Goal: Task Accomplishment & Management: Complete application form

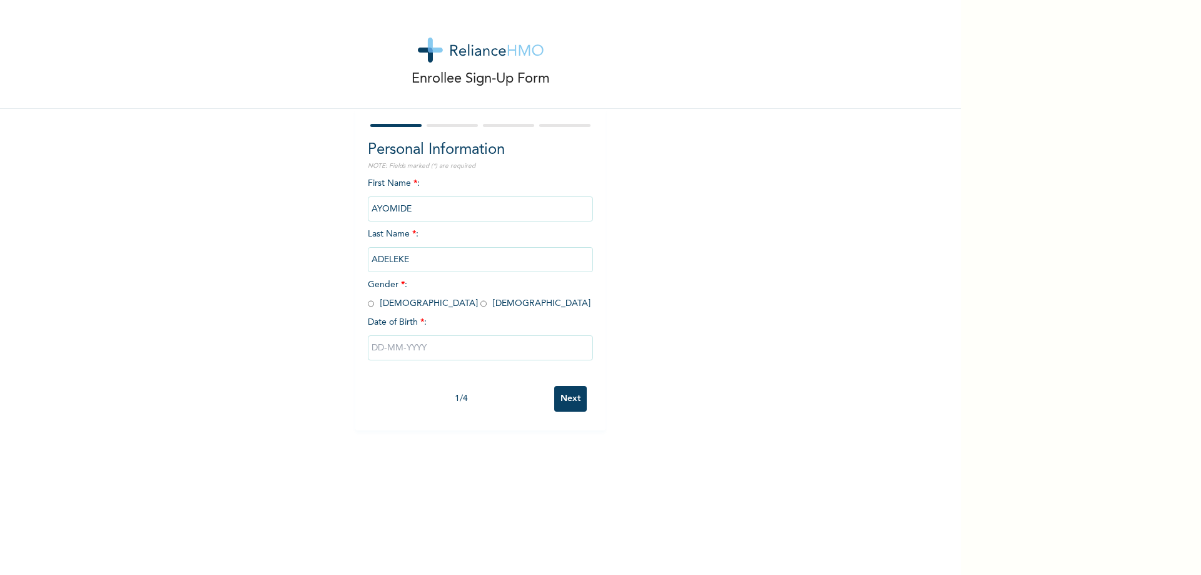
click at [368, 306] on input "radio" at bounding box center [371, 304] width 6 height 12
radio input "true"
click at [402, 348] on input "text" at bounding box center [480, 347] width 225 height 25
select select "9"
click at [526, 402] on select "2025 2024 2023 2022 2021 2020 2019 2018 2017 2016 2015 2014 2013 2012 2011 2010…" at bounding box center [517, 397] width 44 height 25
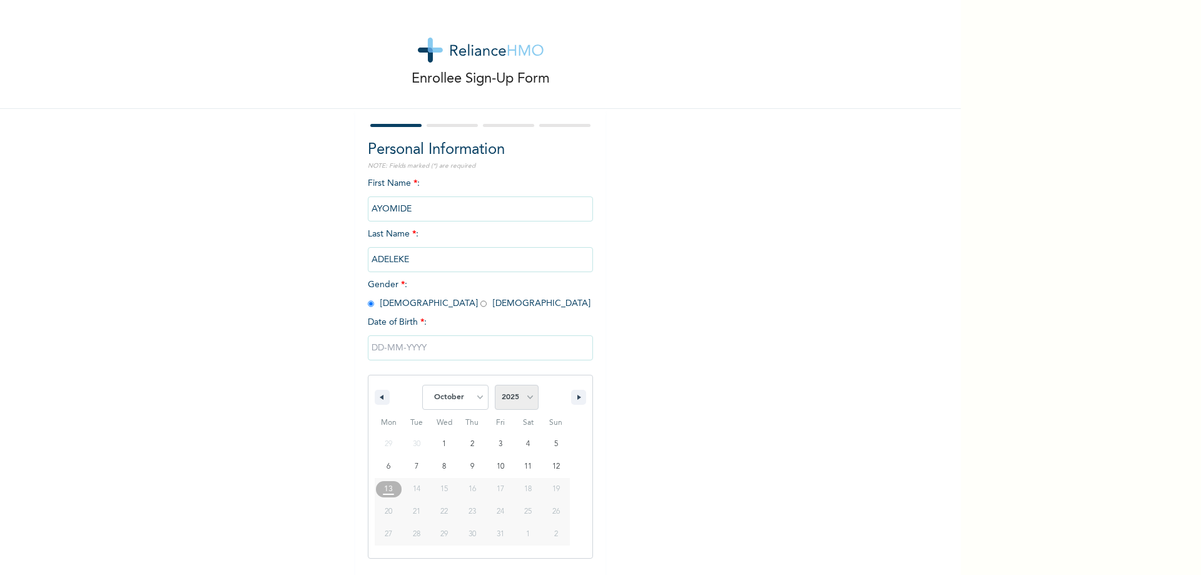
select select "1997"
click at [495, 385] on select "2025 2024 2023 2022 2021 2020 2019 2018 2017 2016 2015 2014 2013 2012 2011 2010…" at bounding box center [517, 397] width 44 height 25
click at [473, 398] on select "January February March April May June July August September October November De…" at bounding box center [455, 397] width 66 height 25
select select "4"
click at [422, 385] on select "January February March April May June July August September October November De…" at bounding box center [455, 397] width 66 height 25
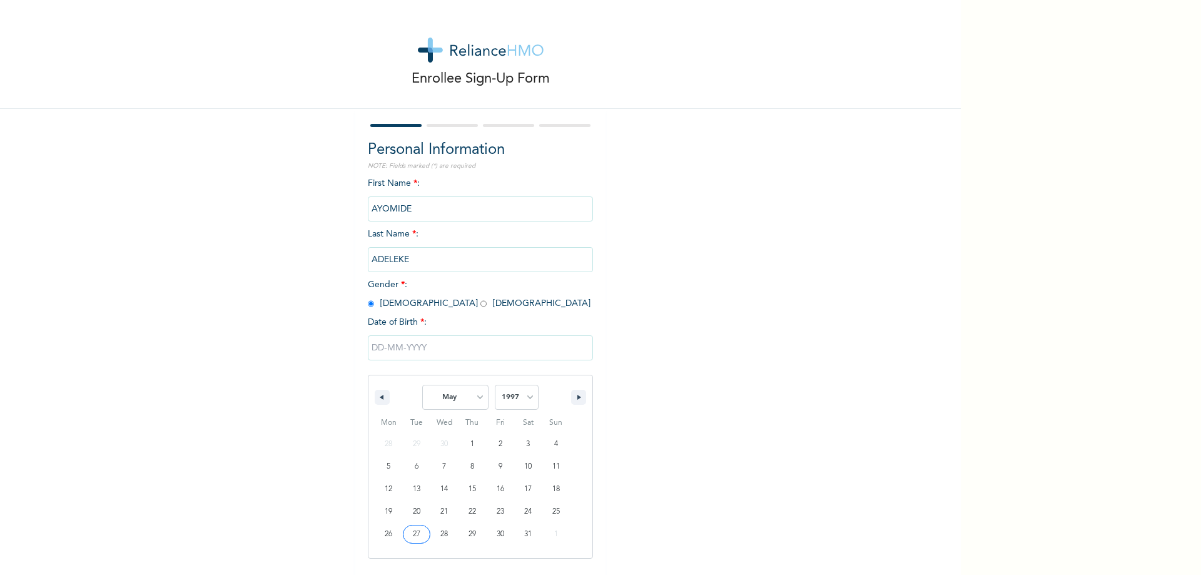
type input "[DATE]"
click at [570, 395] on input "Next" at bounding box center [570, 399] width 33 height 26
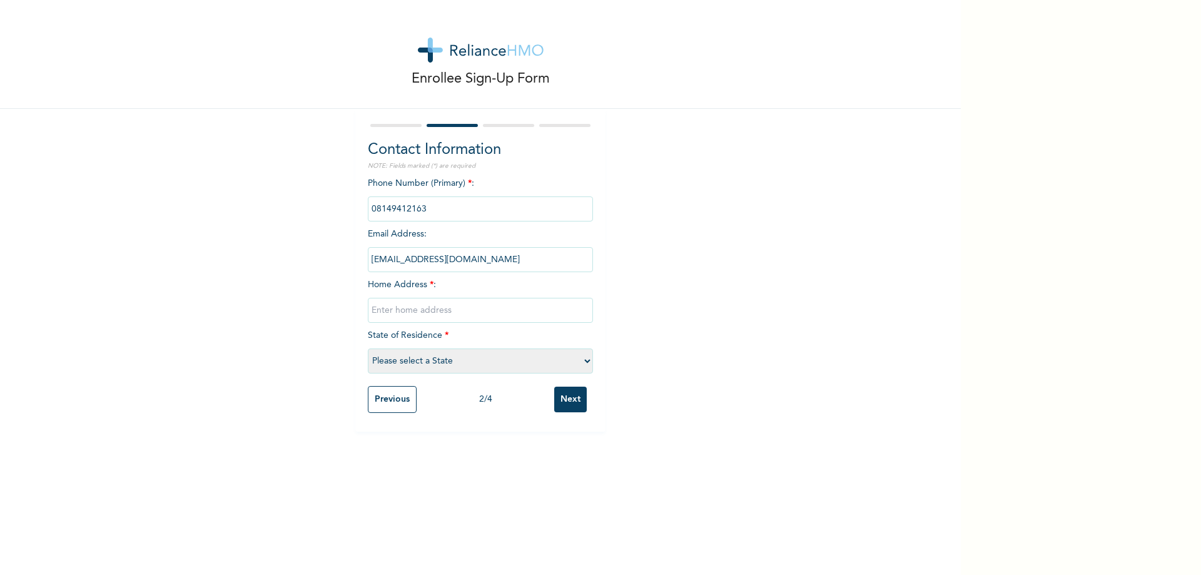
click at [406, 311] on input "text" at bounding box center [480, 310] width 225 height 25
type input "PROGRESSIVE ESTATE OJODU [PERSON_NAME]"
click at [432, 358] on select "Please select a State [PERSON_NAME] (FCT) [PERSON_NAME] Ibom [GEOGRAPHIC_DATA] …" at bounding box center [480, 360] width 225 height 25
click at [582, 368] on select "Please select a State [PERSON_NAME] (FCT) [PERSON_NAME] Ibom [GEOGRAPHIC_DATA] …" at bounding box center [480, 360] width 225 height 25
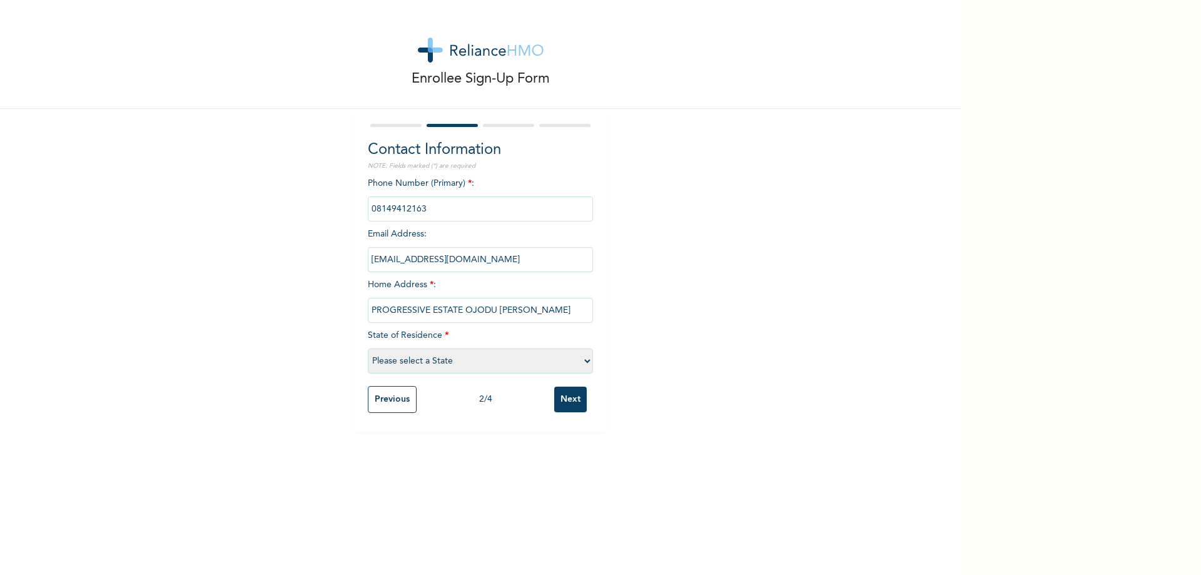
click at [582, 368] on select "Please select a State [PERSON_NAME] (FCT) [PERSON_NAME] Ibom [GEOGRAPHIC_DATA] …" at bounding box center [480, 360] width 225 height 25
select select "25"
click at [368, 348] on select "Please select a State [PERSON_NAME] (FCT) [PERSON_NAME] Ibom [GEOGRAPHIC_DATA] …" at bounding box center [480, 360] width 225 height 25
click at [567, 395] on input "Next" at bounding box center [570, 400] width 33 height 26
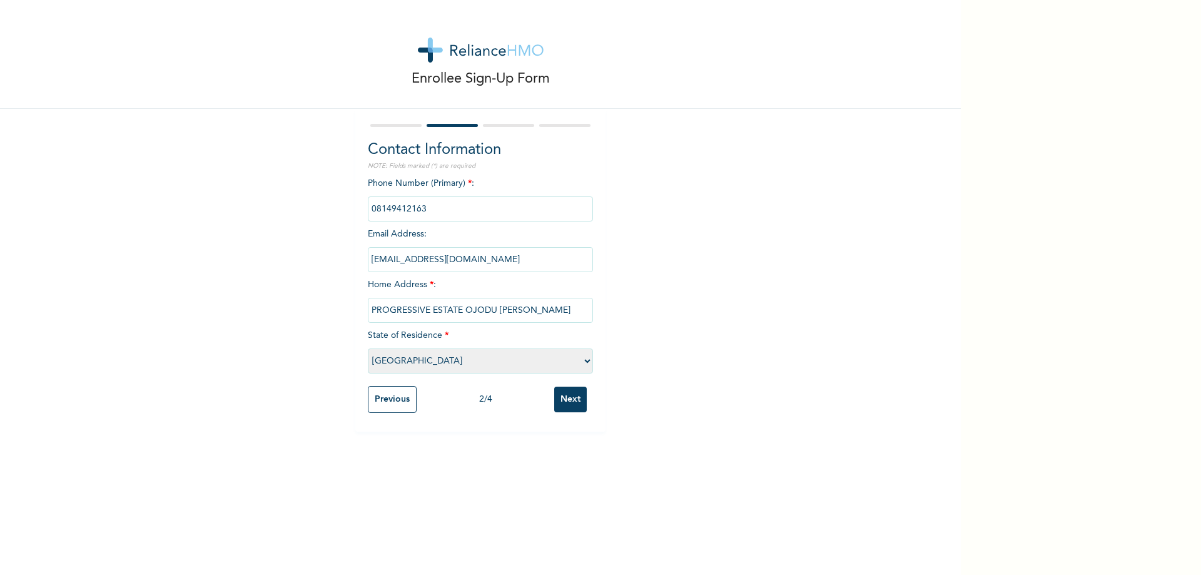
click at [567, 395] on div "Enrollee Sign-Up Form Contact Information NOTE: Fields marked (*) are required …" at bounding box center [480, 287] width 961 height 575
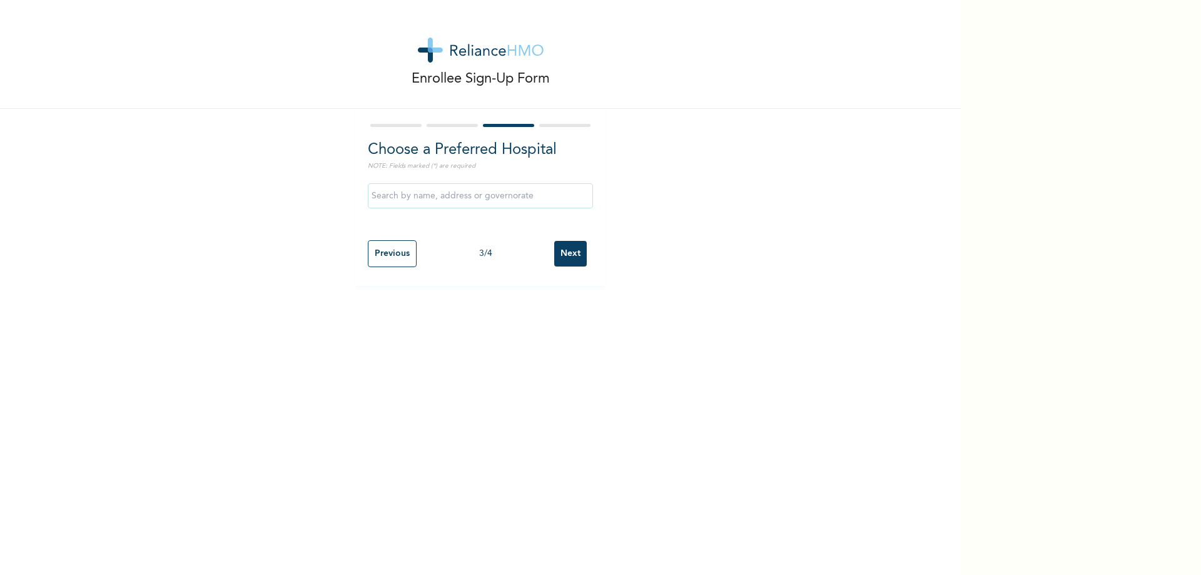
click at [567, 395] on div "Enrollee Sign-Up Form Choose a Preferred Hospital NOTE: Fields marked (*) are r…" at bounding box center [480, 287] width 961 height 575
click at [502, 198] on input "text" at bounding box center [480, 195] width 225 height 25
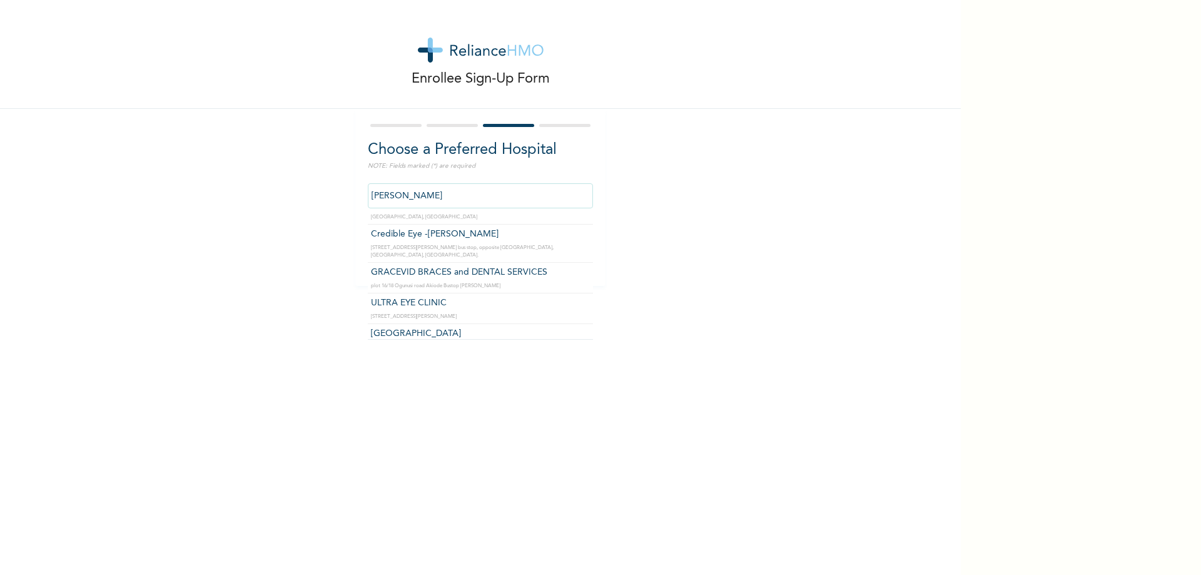
scroll to position [188, 0]
type input "GRACEVID BRACES and DENTAL SERVICES"
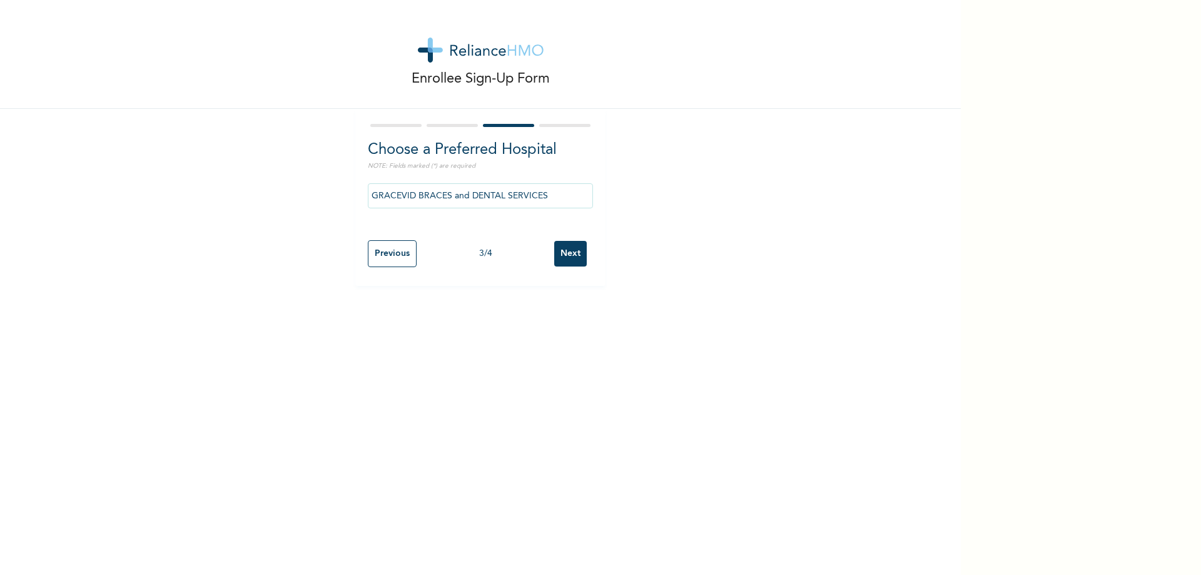
drag, startPoint x: 643, startPoint y: 240, endPoint x: 488, endPoint y: 203, distance: 158.8
click at [488, 203] on input "GRACEVID BRACES and DENTAL SERVICES" at bounding box center [480, 195] width 225 height 25
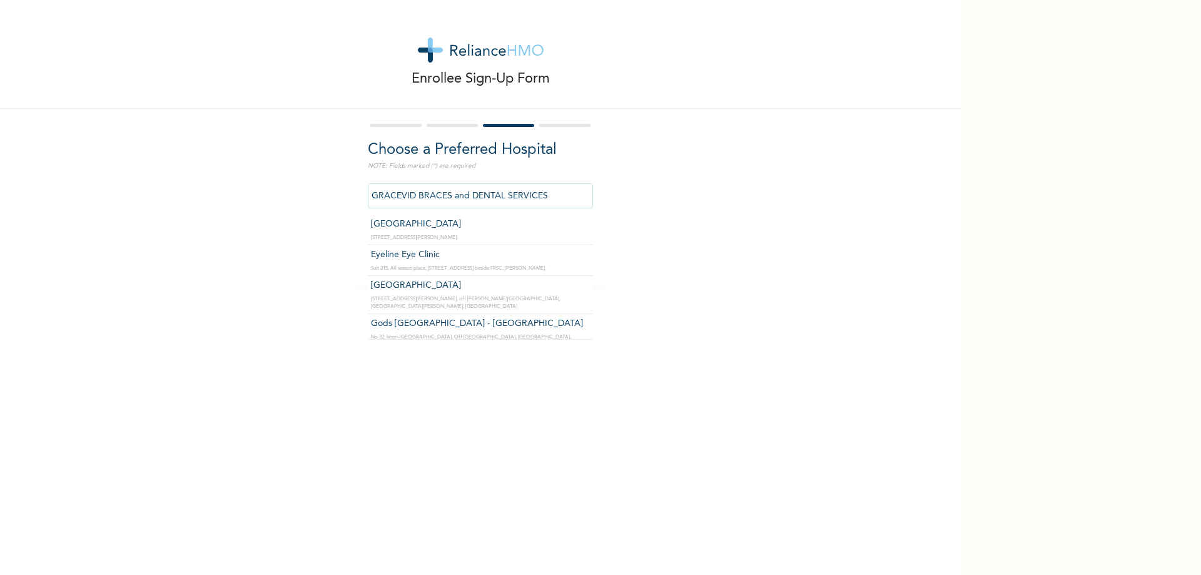
click at [515, 200] on input "GRACEVID BRACES and DENTAL SERVICES" at bounding box center [480, 195] width 225 height 25
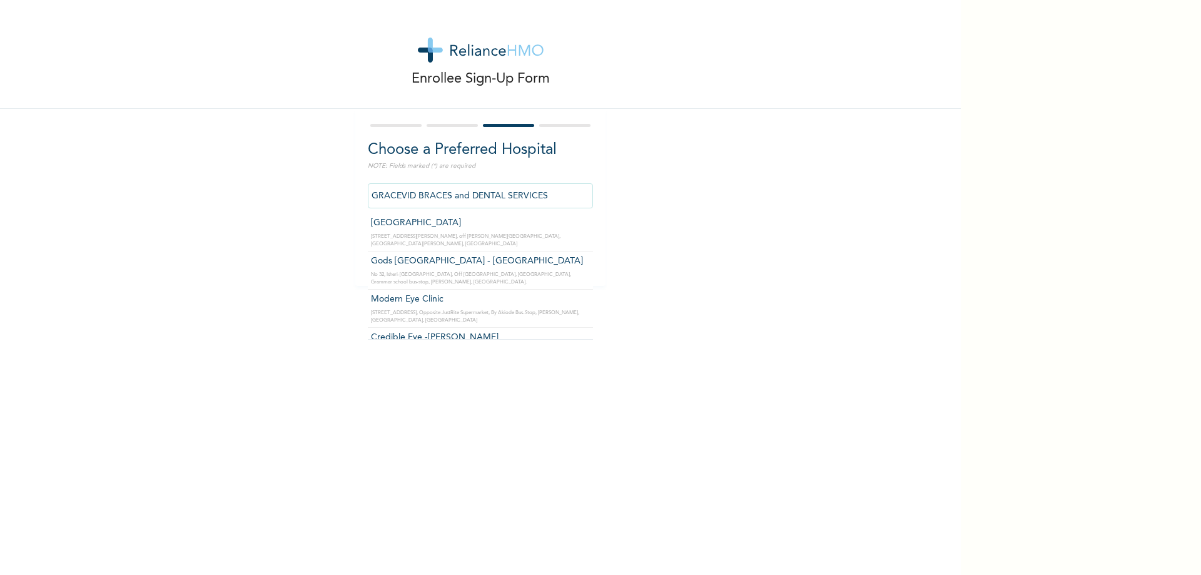
scroll to position [125, 0]
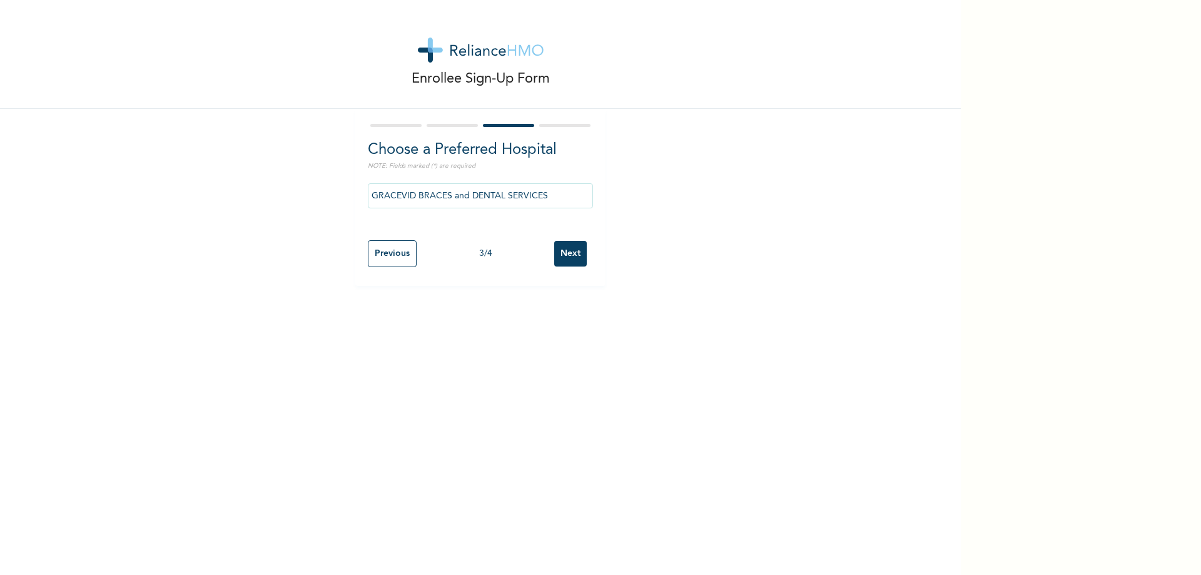
click at [560, 252] on input "Next" at bounding box center [570, 254] width 33 height 26
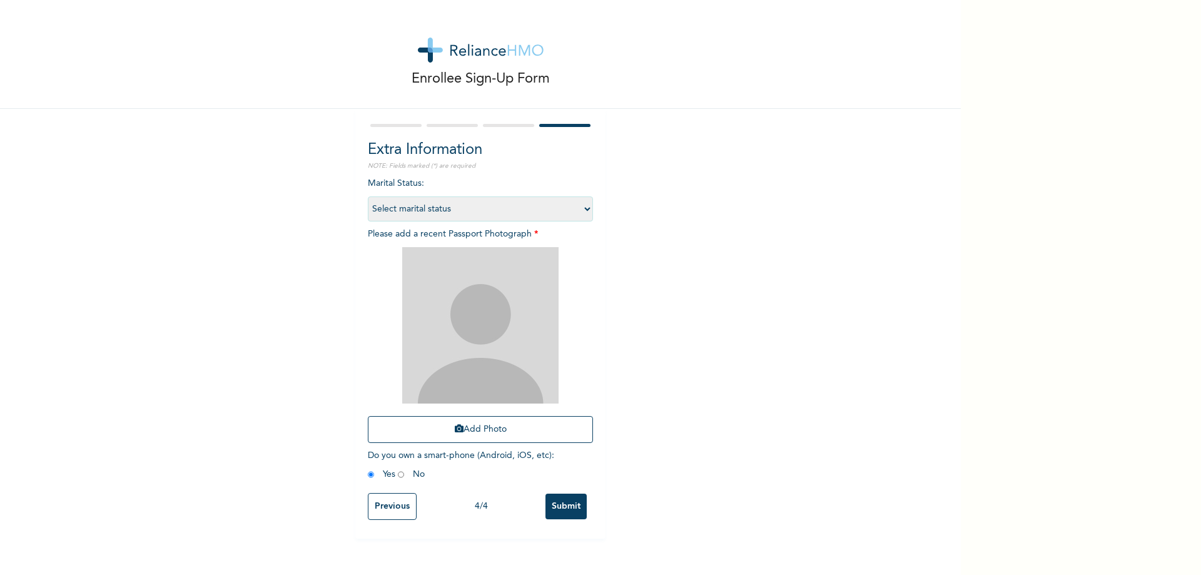
click at [574, 210] on select "Select marital status [DEMOGRAPHIC_DATA] Married [DEMOGRAPHIC_DATA] Widow/[DEMO…" at bounding box center [480, 208] width 225 height 25
select select "1"
click at [368, 196] on select "Select marital status [DEMOGRAPHIC_DATA] Married [DEMOGRAPHIC_DATA] Widow/[DEMO…" at bounding box center [480, 208] width 225 height 25
